Goal: Navigation & Orientation: Find specific page/section

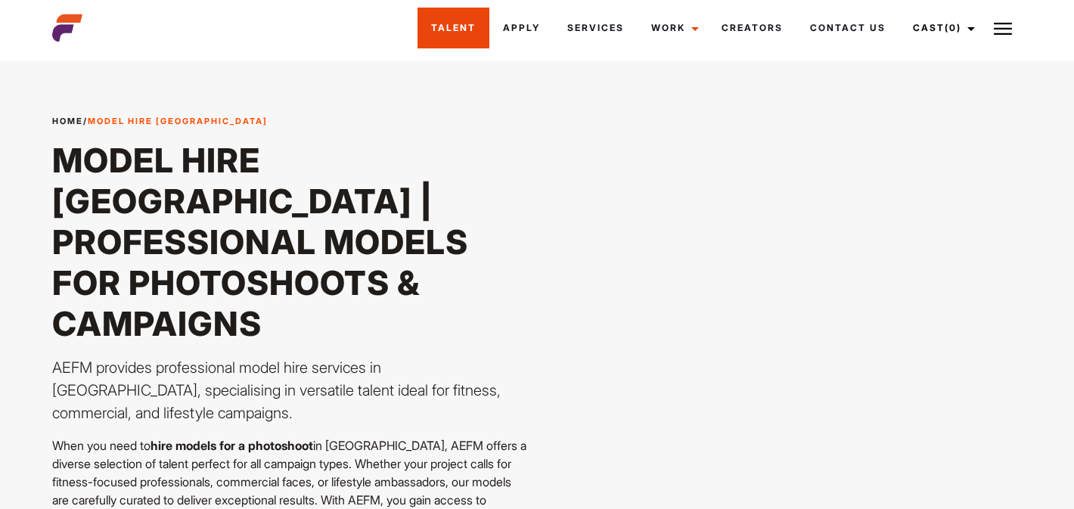
click at [449, 30] on link "Talent" at bounding box center [454, 28] width 72 height 41
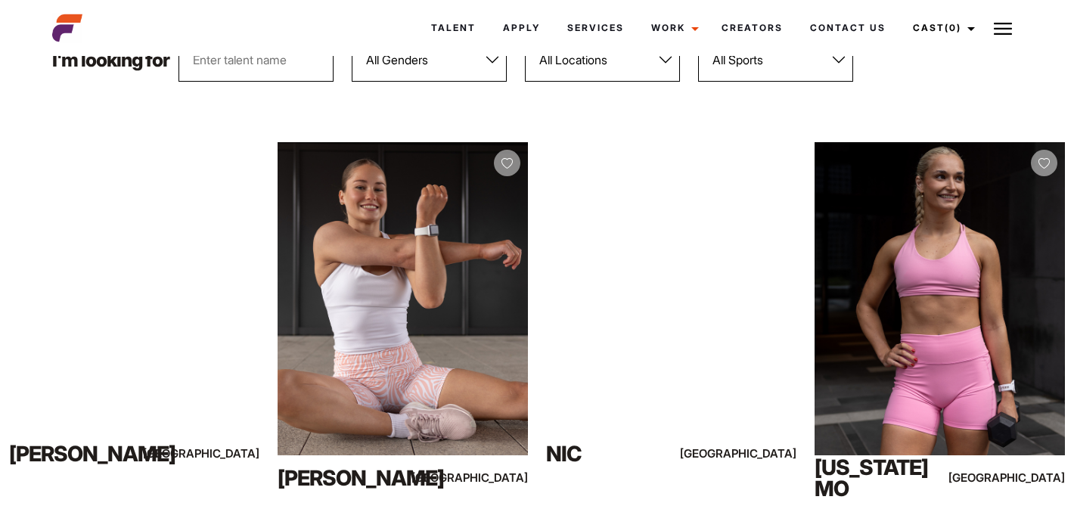
scroll to position [221, 0]
